Goal: Transaction & Acquisition: Purchase product/service

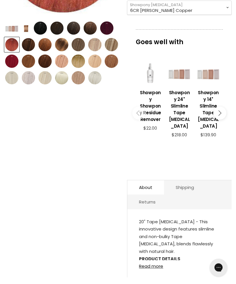
click at [185, 113] on h3 "Showpony 24" Slimline Tape [MEDICAL_DATA]" at bounding box center [179, 109] width 23 height 40
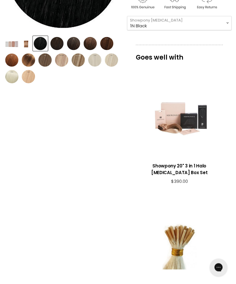
scroll to position [169, 0]
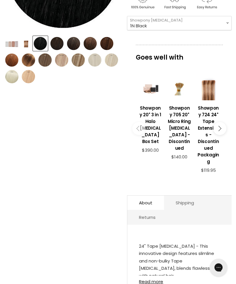
click at [155, 278] on link "Read more" at bounding box center [179, 280] width 81 height 8
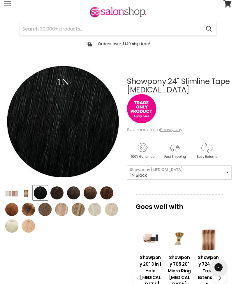
scroll to position [0, 0]
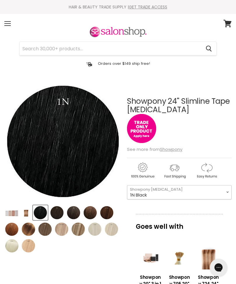
click at [227, 192] on select "1N Black 3N Black Brown 4N Midnight Brown 5G Brown 6G Chestnut 6G-8G Mid Brown …" at bounding box center [179, 192] width 104 height 14
select select "11G Platinum Blonde"
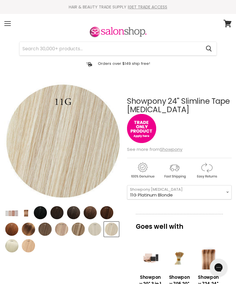
click at [208, 220] on p "Goes well with" at bounding box center [179, 223] width 87 height 19
